Goal: Information Seeking & Learning: Learn about a topic

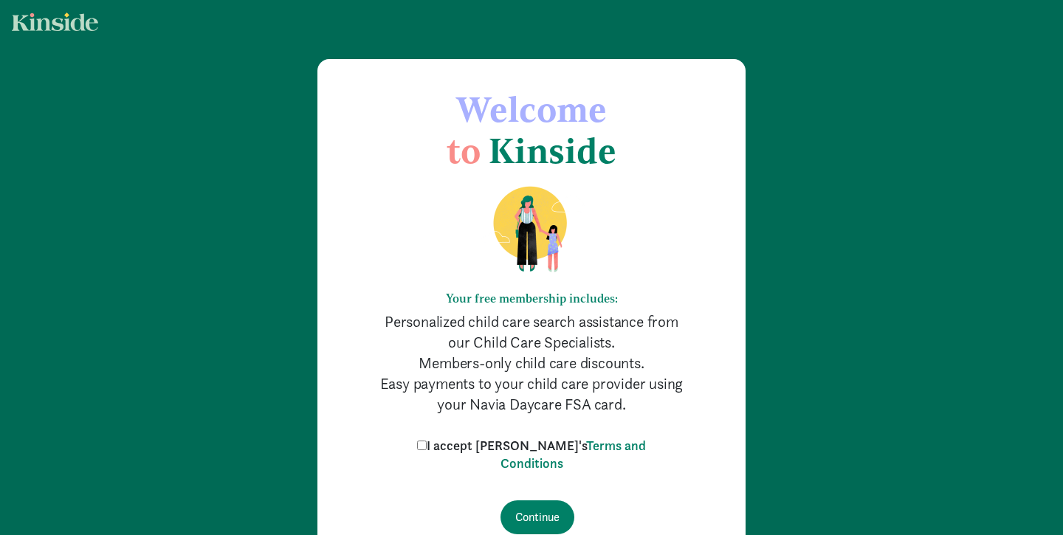
scroll to position [88, 0]
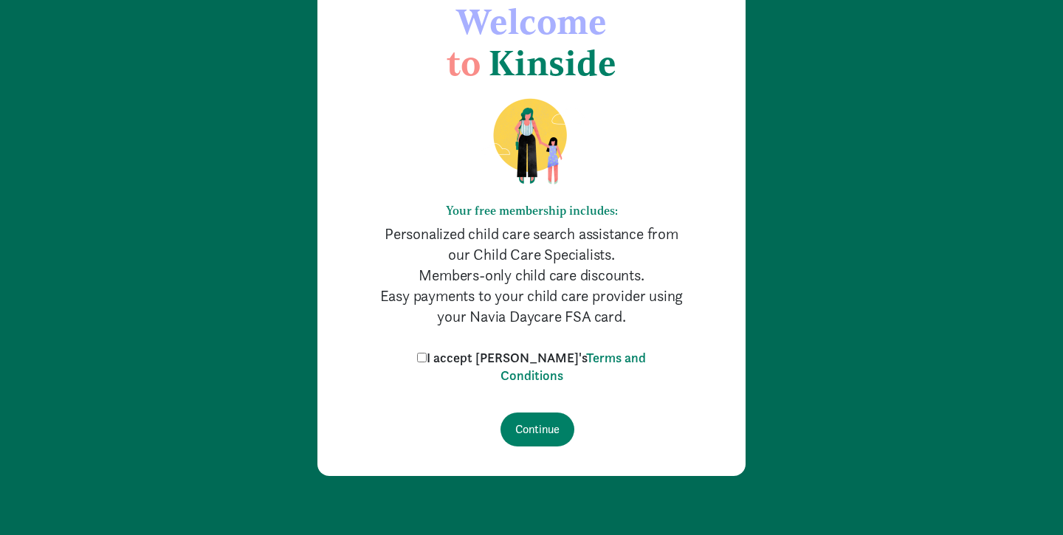
click at [427, 356] on input "I accept Kinside's Terms and Conditions" at bounding box center [422, 358] width 10 height 10
checkbox input "true"
click at [554, 435] on input "Continue" at bounding box center [537, 430] width 74 height 34
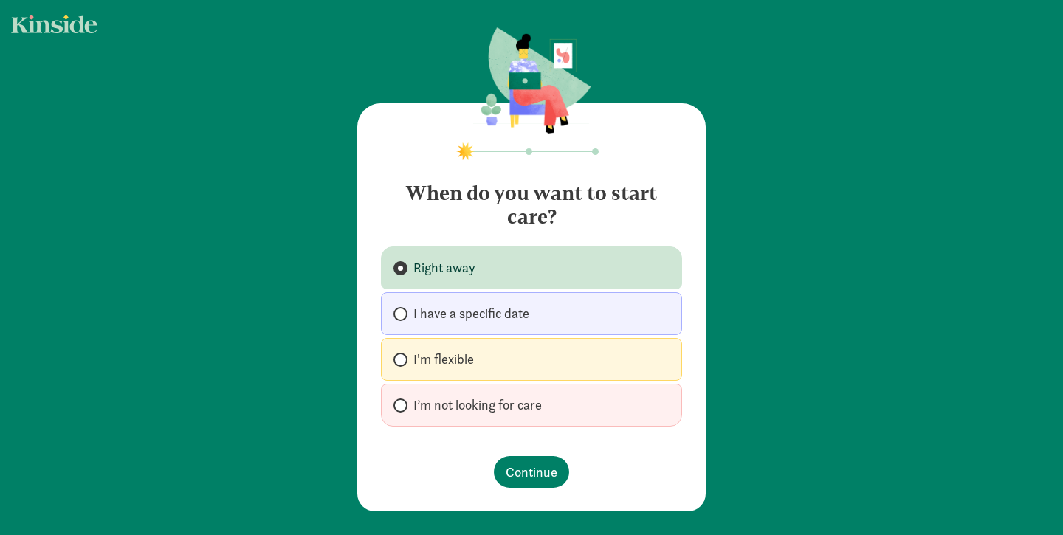
click at [484, 261] on label "Right away" at bounding box center [531, 267] width 301 height 43
click at [403, 263] on input "Right away" at bounding box center [398, 268] width 10 height 10
click at [525, 466] on span "Continue" at bounding box center [531, 472] width 52 height 20
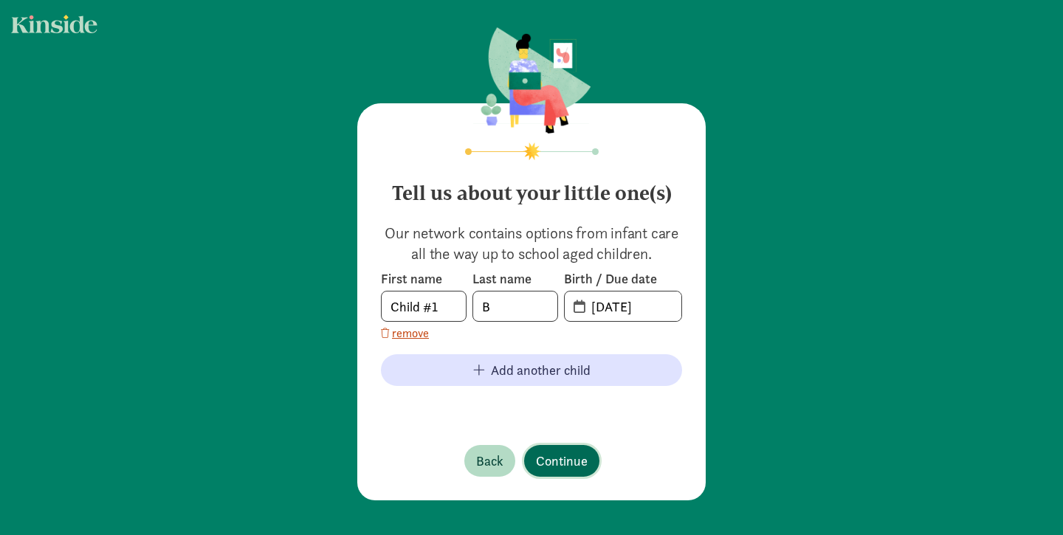
click at [531, 466] on button "Continue" at bounding box center [561, 461] width 75 height 32
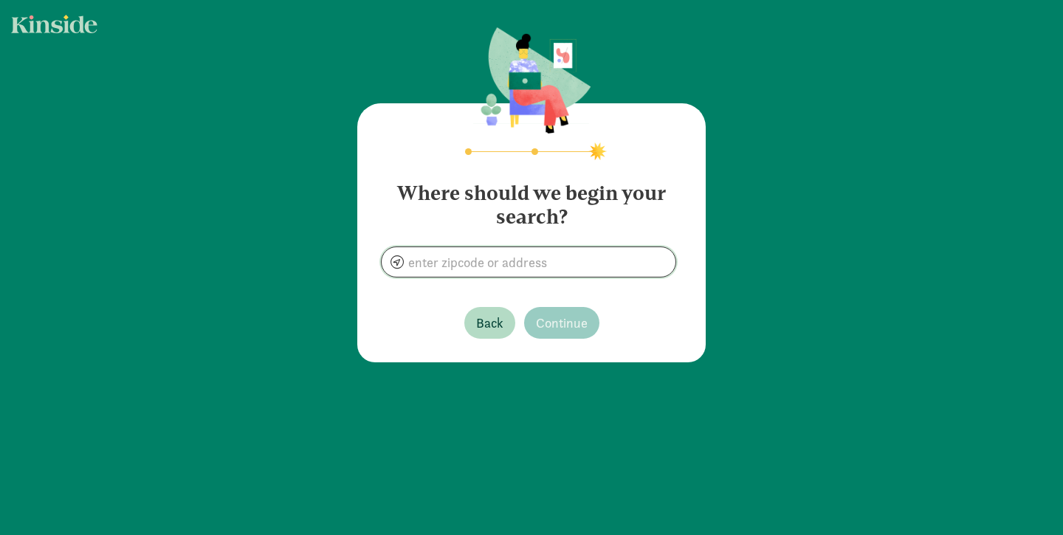
click at [508, 263] on input at bounding box center [529, 262] width 294 height 30
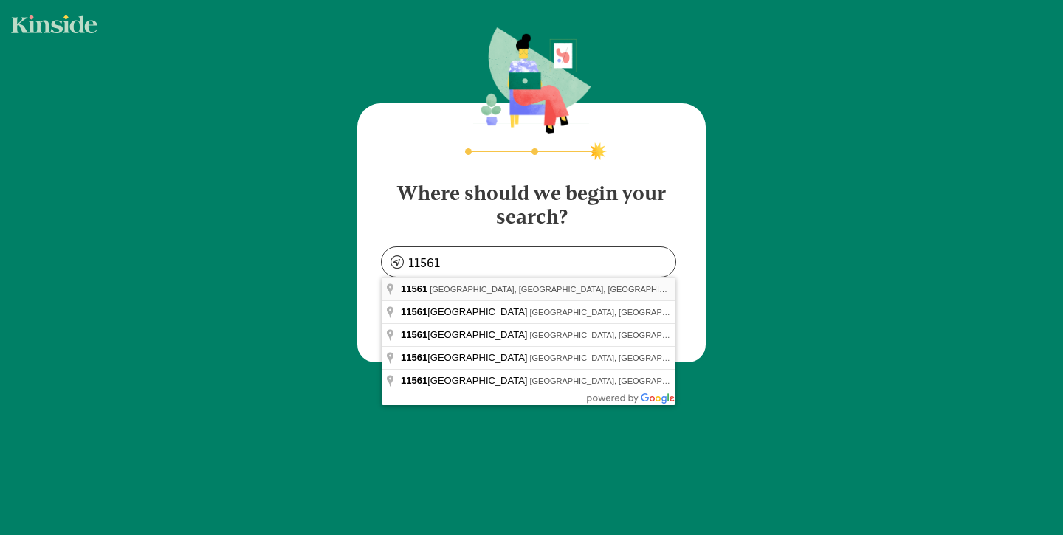
type input "Long Beach, NY 11561, USA"
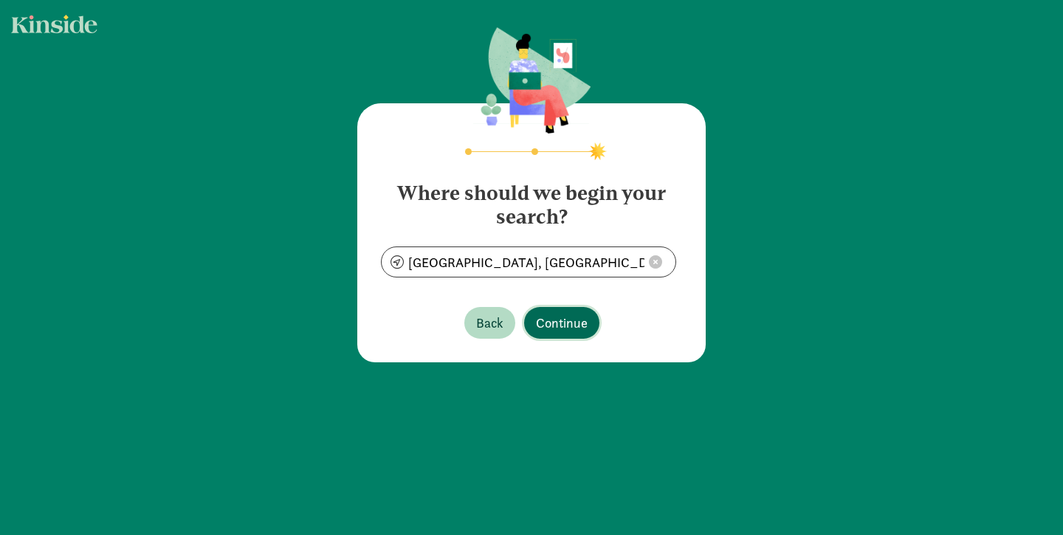
click at [581, 329] on span "Continue" at bounding box center [562, 323] width 52 height 20
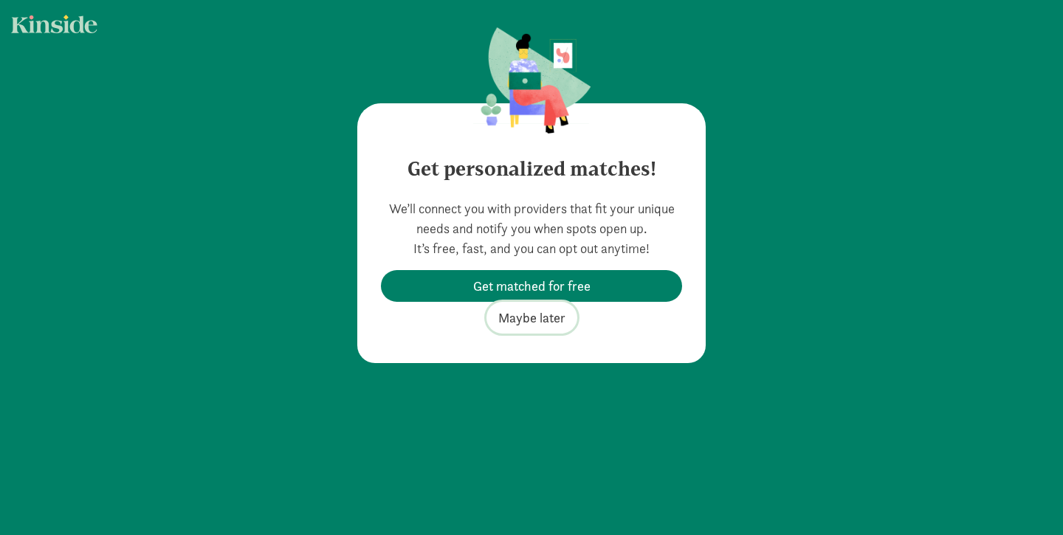
click at [560, 317] on span "Maybe later" at bounding box center [531, 318] width 67 height 20
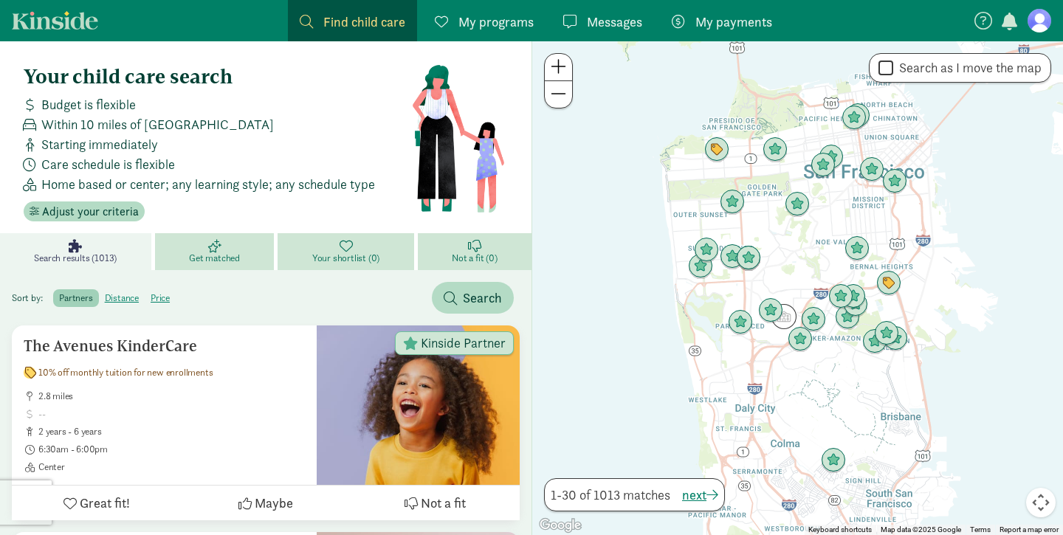
click at [326, 23] on span "Find child care" at bounding box center [364, 22] width 82 height 20
click at [119, 297] on label "distance" at bounding box center [122, 298] width 46 height 18
click at [105, 292] on input "distance" at bounding box center [105, 292] width 0 height 0
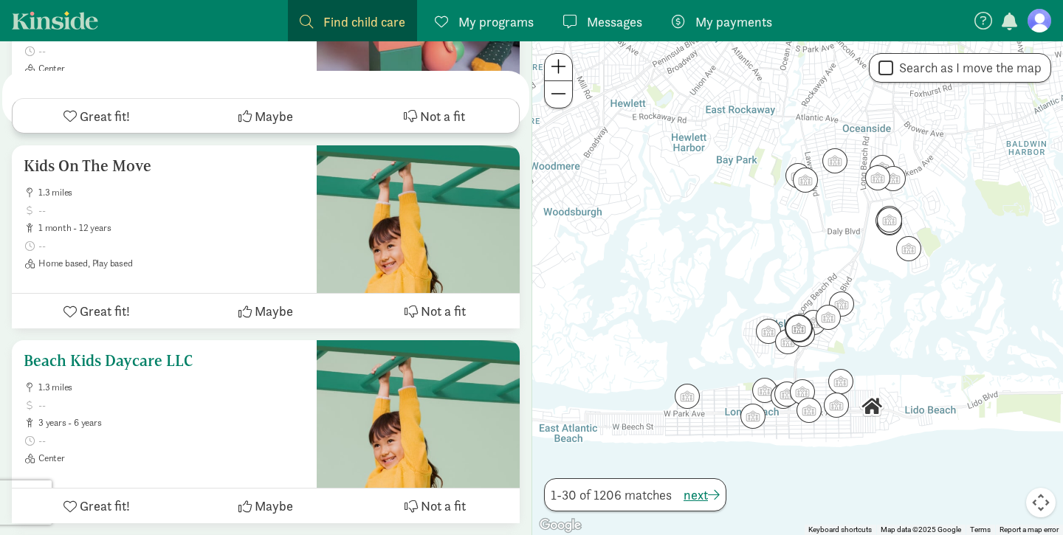
scroll to position [2411, 0]
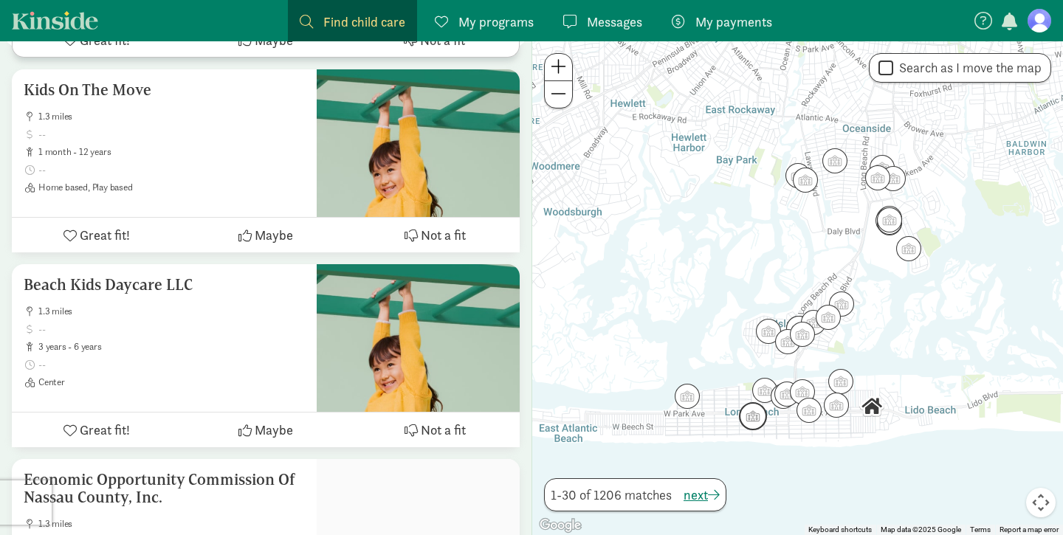
click at [754, 409] on img "Click to see details" at bounding box center [753, 416] width 28 height 28
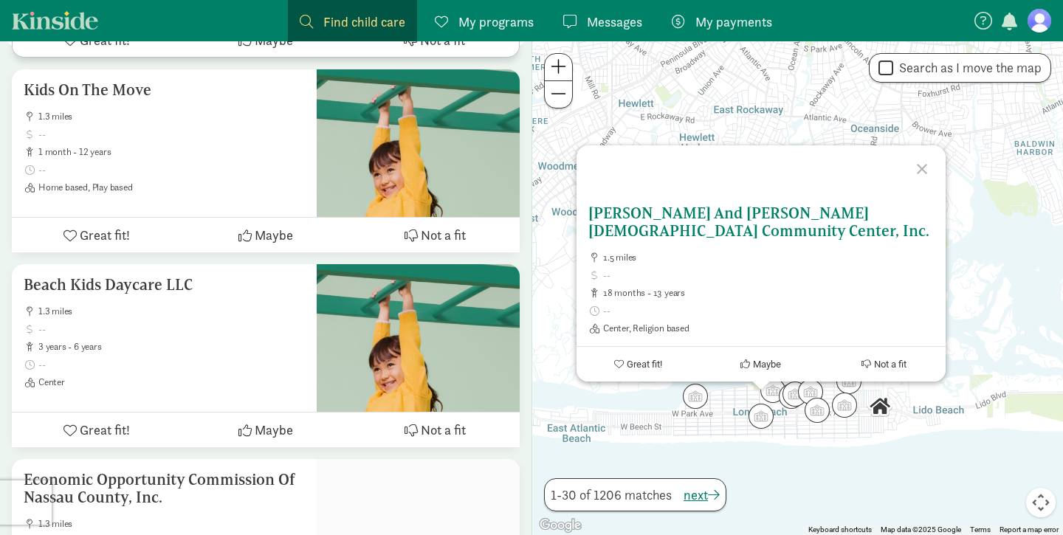
click at [734, 237] on h5 "[PERSON_NAME] And [PERSON_NAME] [DEMOGRAPHIC_DATA] Community Center, Inc." at bounding box center [760, 221] width 345 height 35
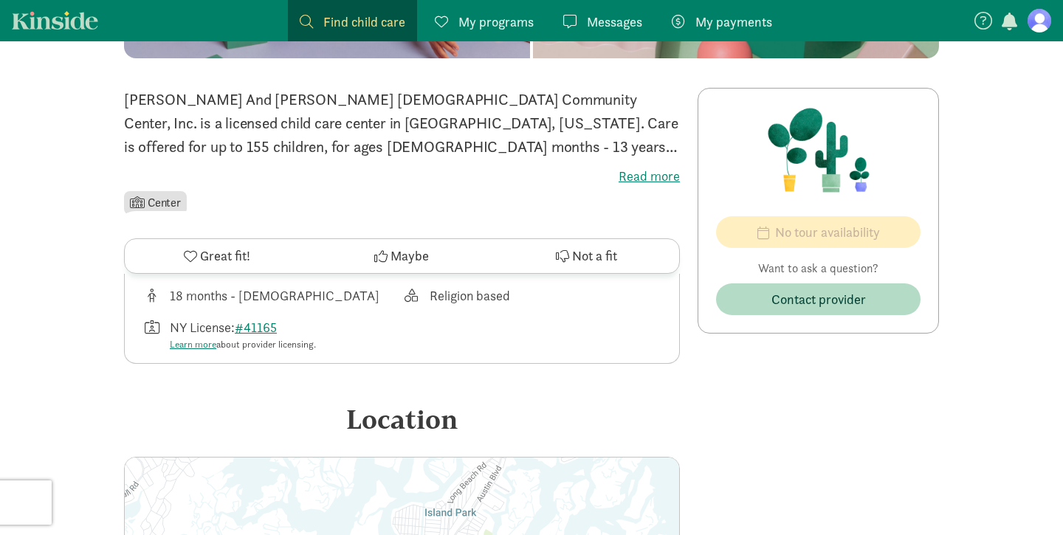
scroll to position [157, 0]
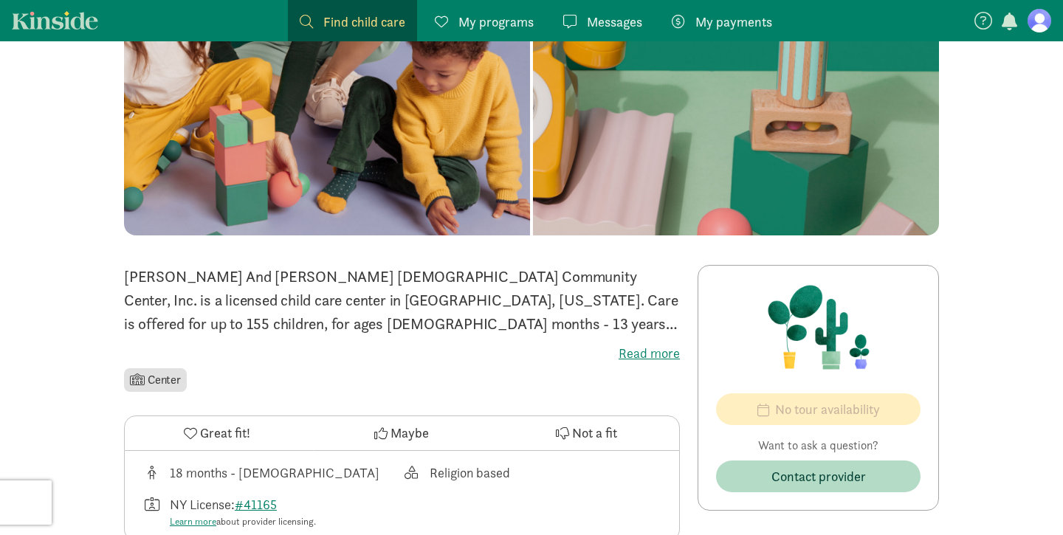
click at [633, 345] on label "Read more" at bounding box center [402, 354] width 556 height 18
click at [0, 0] on input "Read more" at bounding box center [0, 0] width 0 height 0
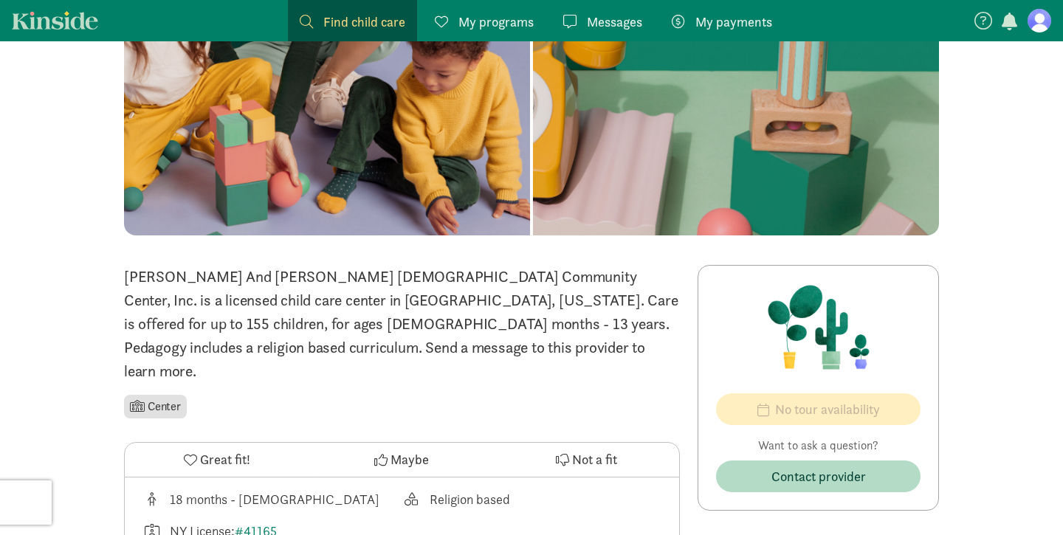
scroll to position [201, 0]
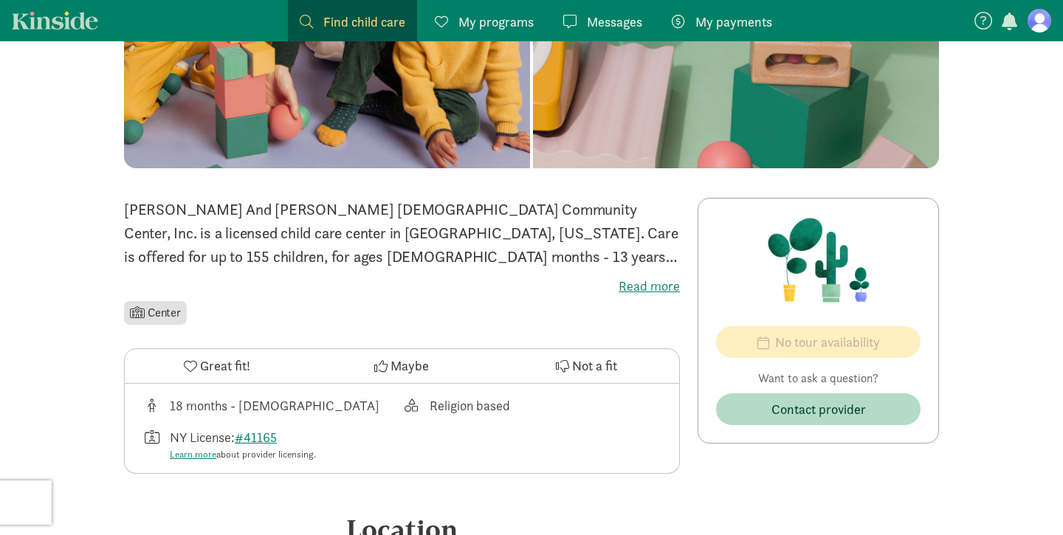
scroll to position [252, 0]
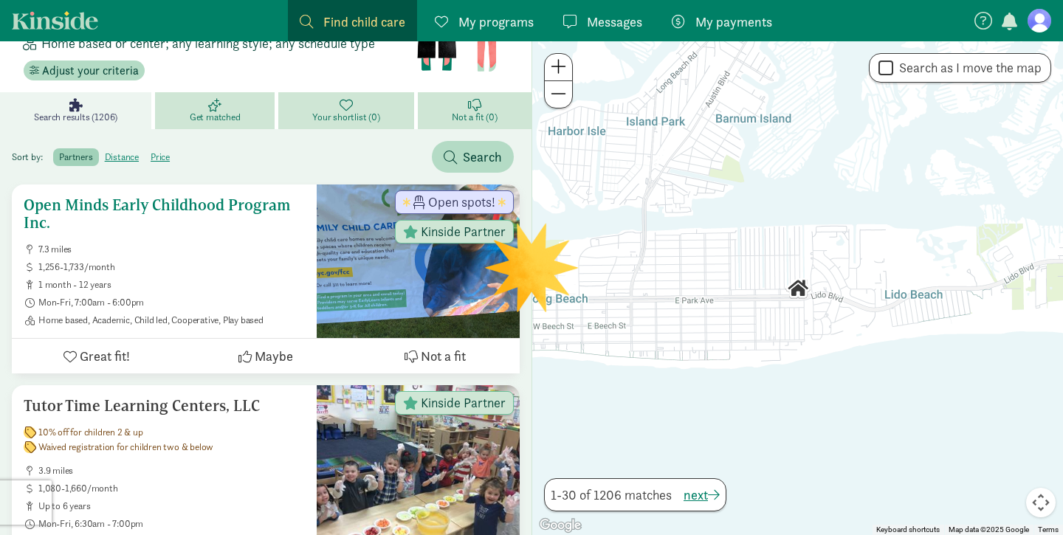
scroll to position [252, 0]
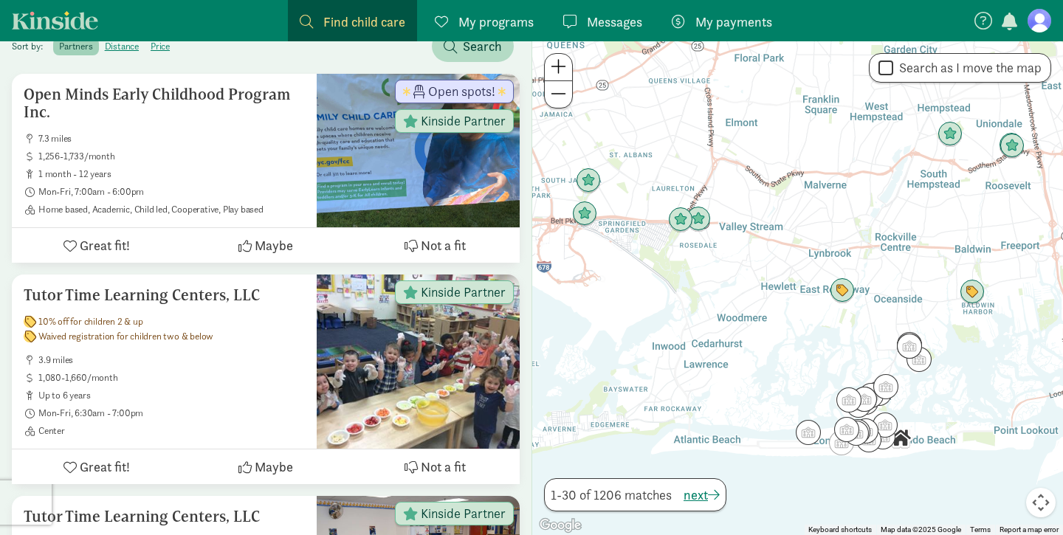
click at [557, 66] on span at bounding box center [557, 67] width 15 height 18
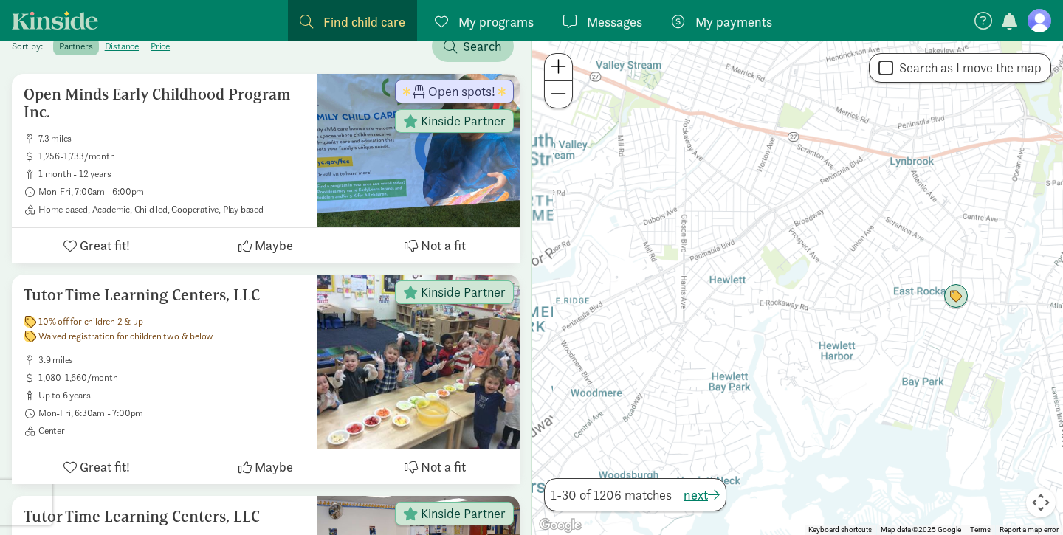
drag, startPoint x: 732, startPoint y: 317, endPoint x: 645, endPoint y: 115, distance: 220.1
click at [646, 117] on div at bounding box center [797, 288] width 531 height 494
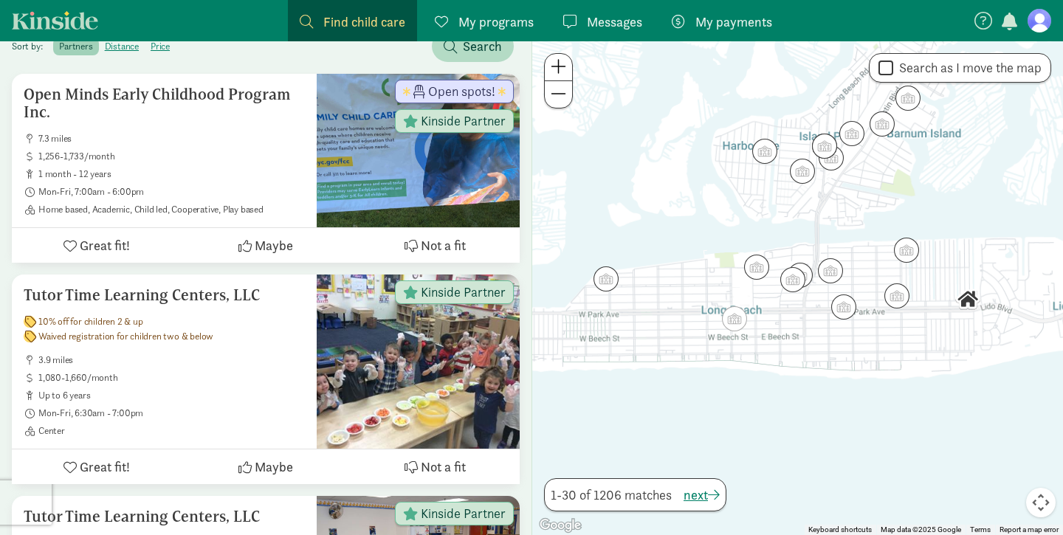
drag, startPoint x: 704, startPoint y: 222, endPoint x: 671, endPoint y: 147, distance: 82.3
click at [671, 147] on div at bounding box center [797, 288] width 531 height 494
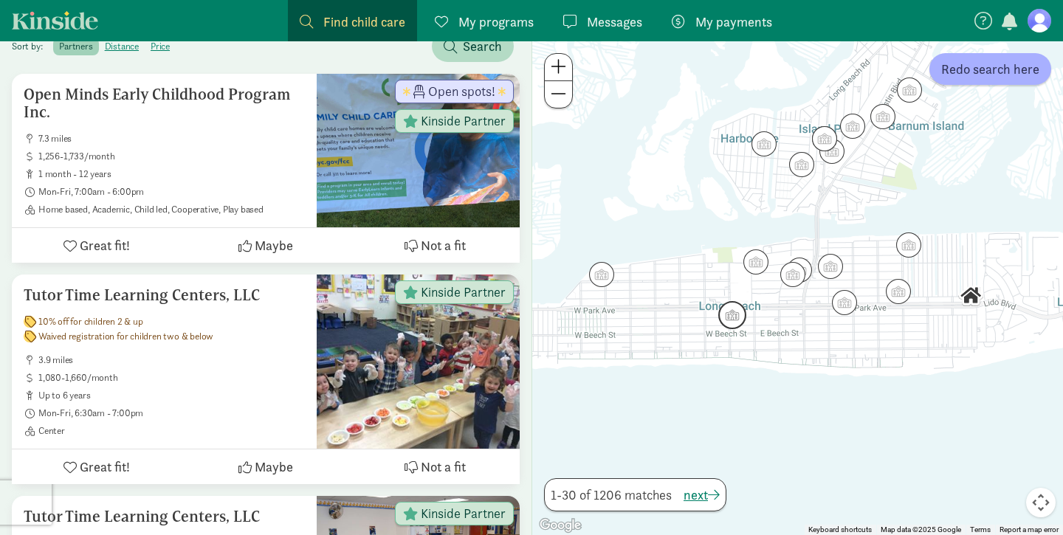
click at [742, 314] on img "Click to see details" at bounding box center [732, 315] width 28 height 28
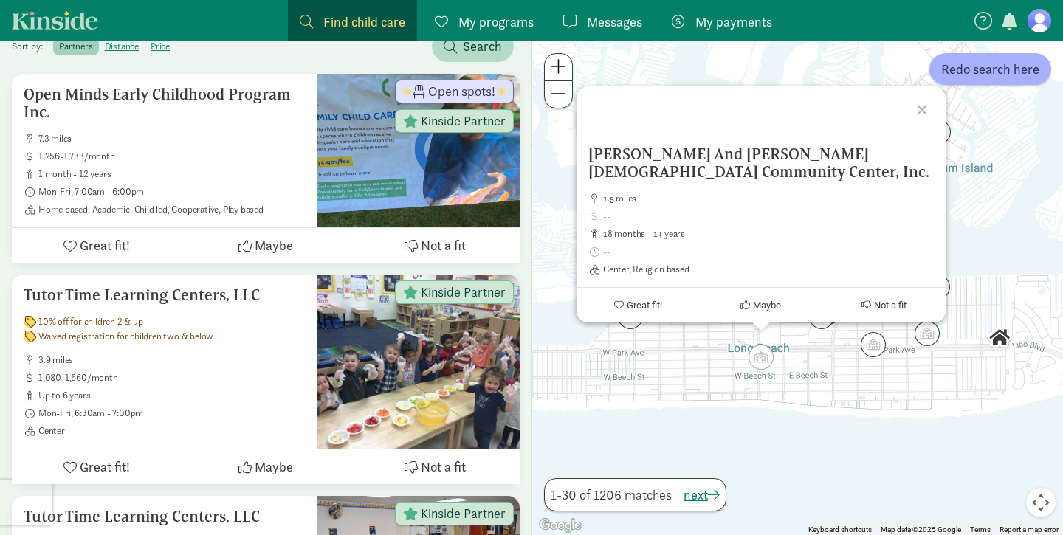
click at [728, 360] on div "Barry And Florence Friedberg Jewish Community Center, Inc. 1.5 miles 18 months …" at bounding box center [797, 288] width 531 height 494
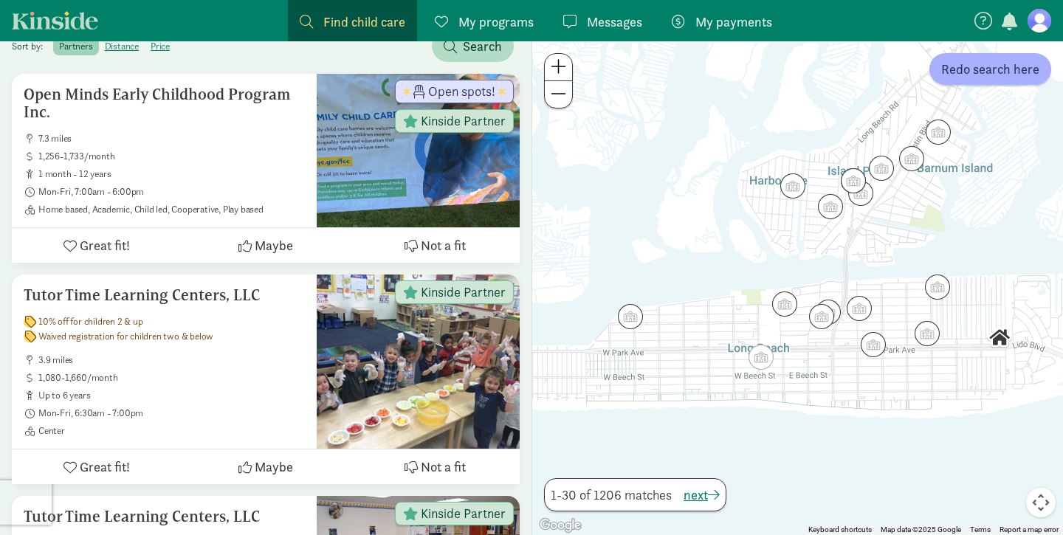
click at [760, 313] on div at bounding box center [797, 288] width 531 height 494
click at [787, 306] on img "Click to see details" at bounding box center [784, 304] width 28 height 28
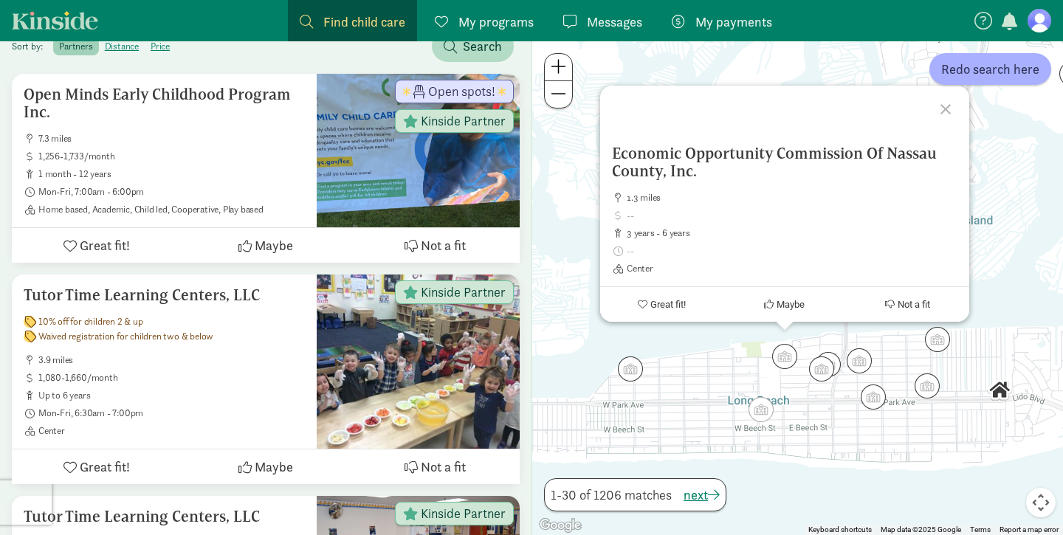
click at [743, 344] on div "To navigate, press the arrow keys. Economic Opportunity Commission Of Nassau Co…" at bounding box center [797, 288] width 531 height 494
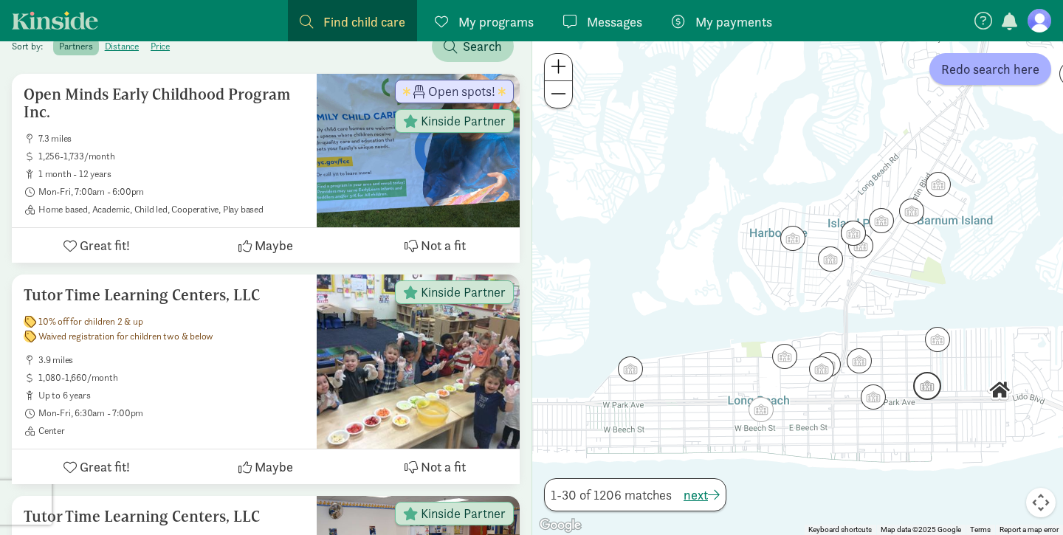
click at [928, 384] on img "Click to see details" at bounding box center [927, 386] width 28 height 28
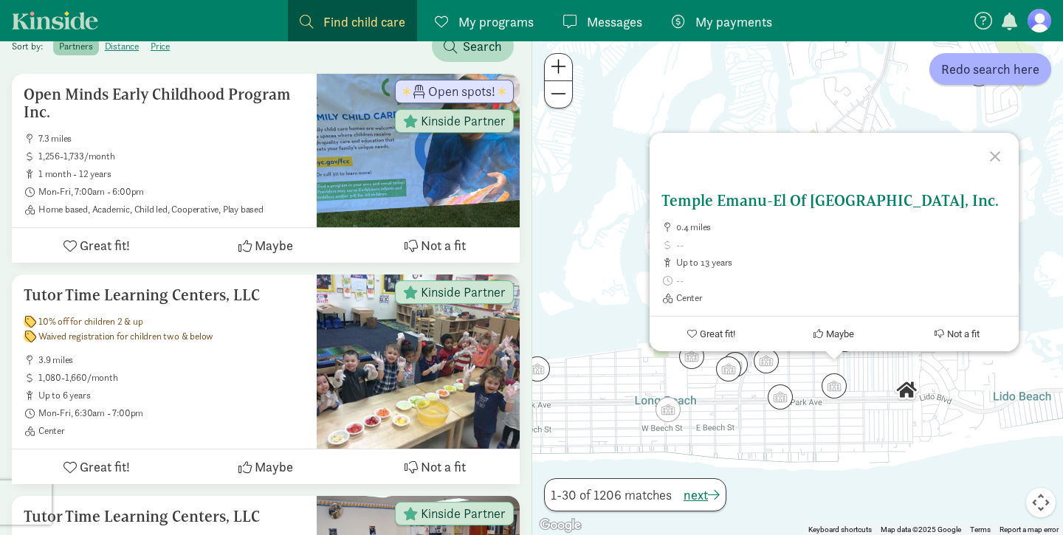
click at [816, 209] on h5 "Temple Emanu-El Of Long Beach, Inc." at bounding box center [833, 201] width 345 height 18
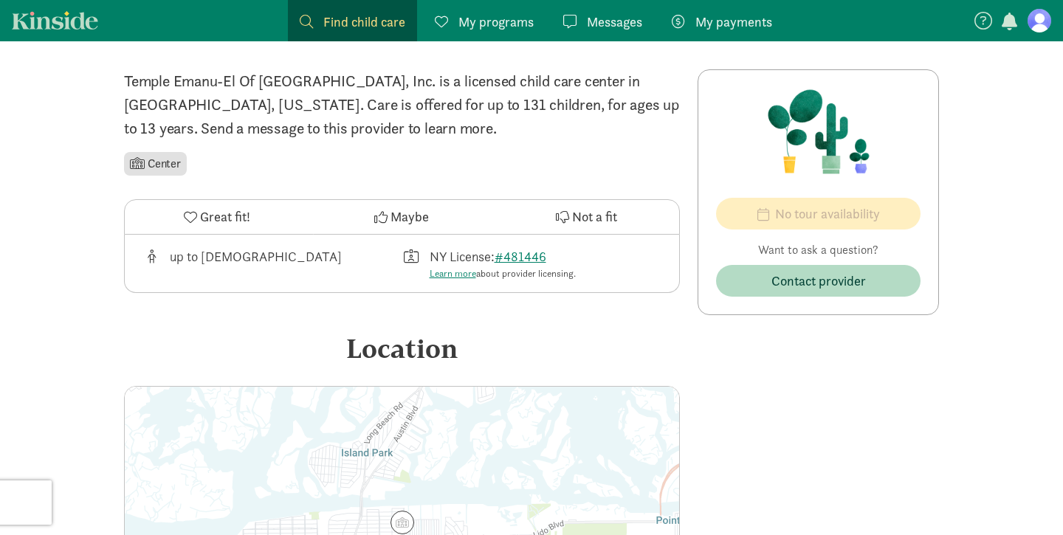
scroll to position [110, 0]
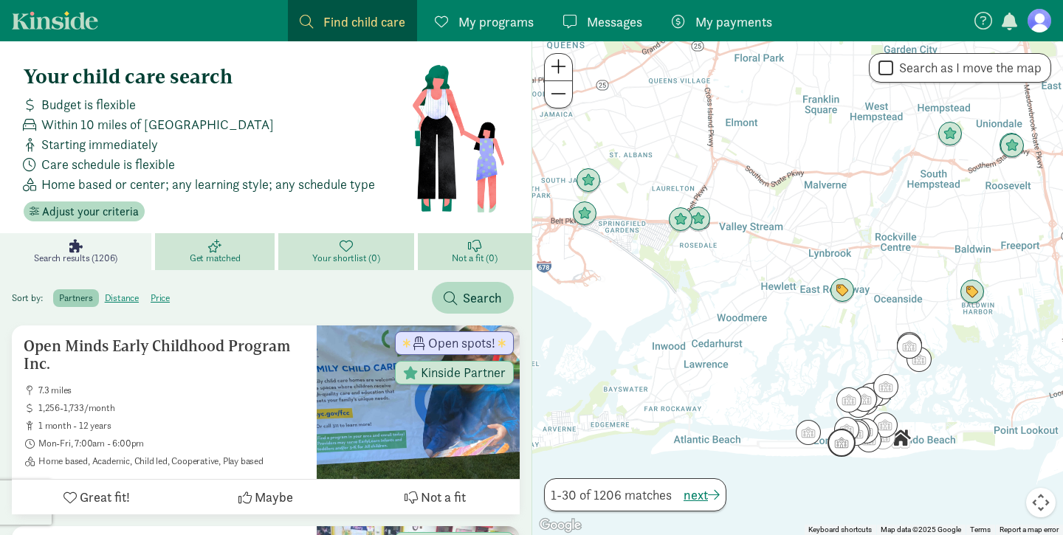
click at [838, 455] on img "Click to see details" at bounding box center [841, 443] width 28 height 28
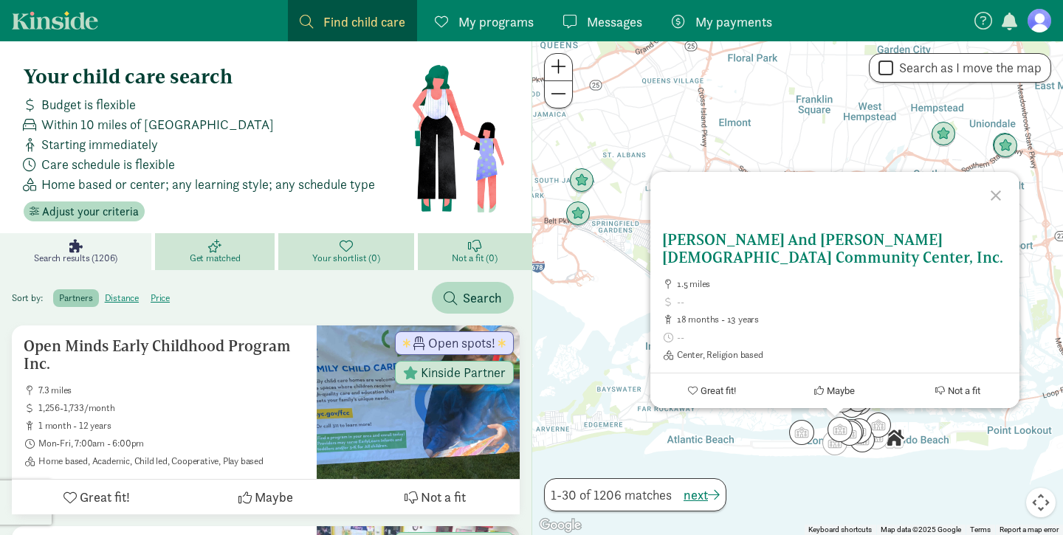
click at [756, 244] on h5 "[PERSON_NAME] And [PERSON_NAME] [DEMOGRAPHIC_DATA] Community Center, Inc." at bounding box center [834, 248] width 345 height 35
